Goal: Transaction & Acquisition: Subscribe to service/newsletter

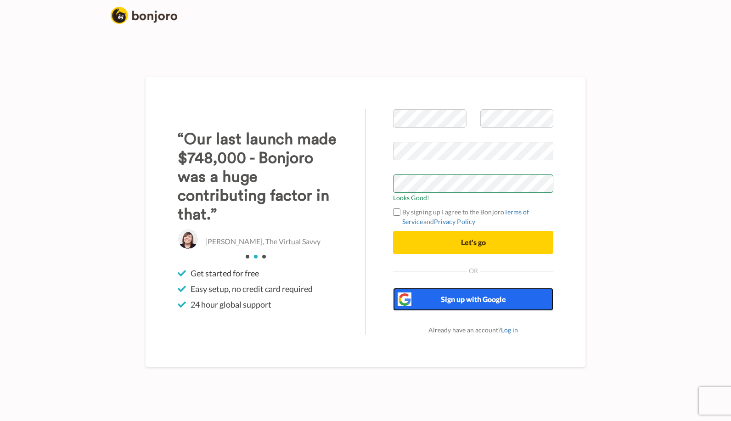
click at [430, 296] on button "Sign up with Google" at bounding box center [473, 299] width 160 height 23
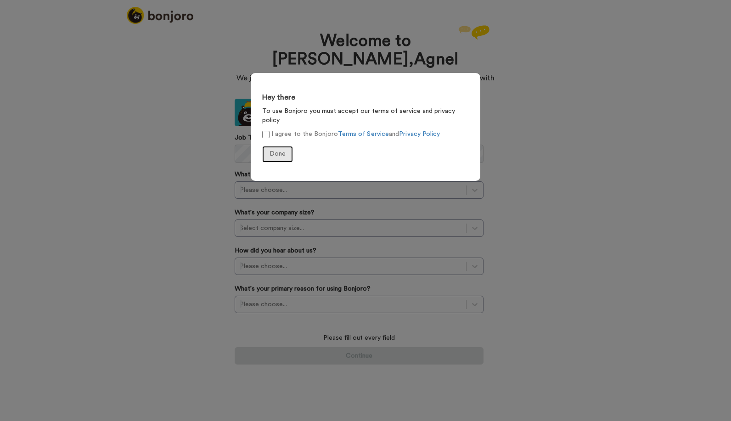
click at [271, 151] on span "Done" at bounding box center [278, 154] width 16 height 6
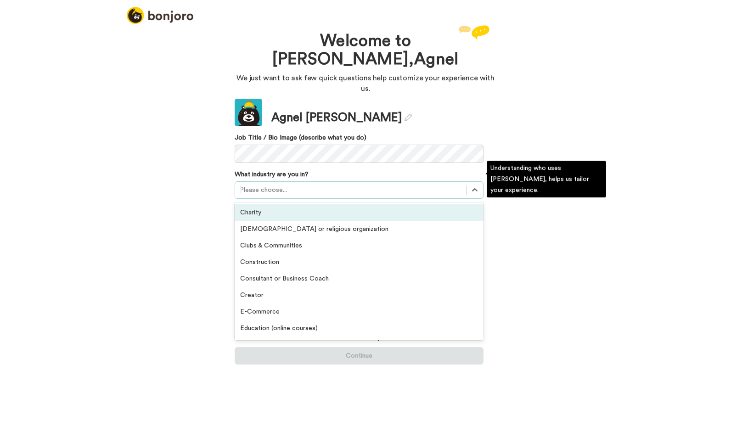
click at [313, 185] on div at bounding box center [351, 190] width 222 height 11
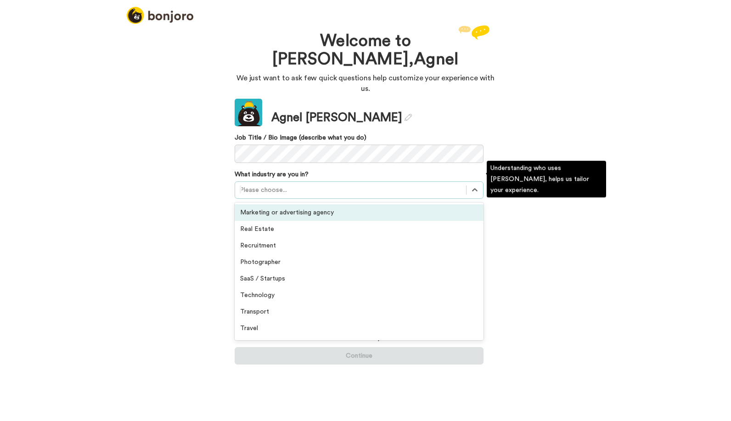
scroll to position [184, 0]
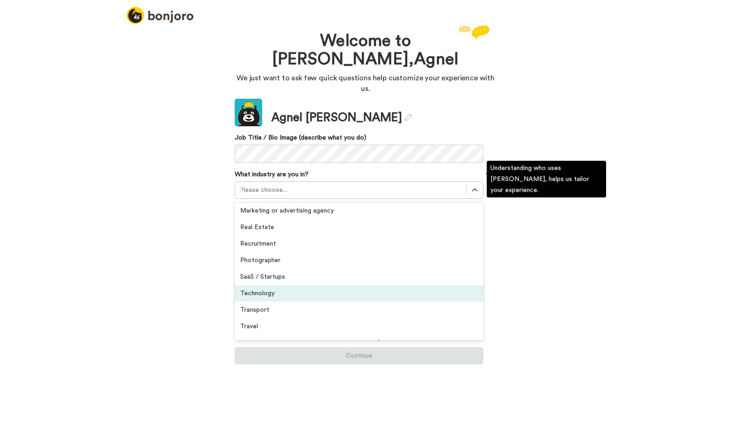
click at [306, 285] on div "Technology" at bounding box center [359, 293] width 249 height 17
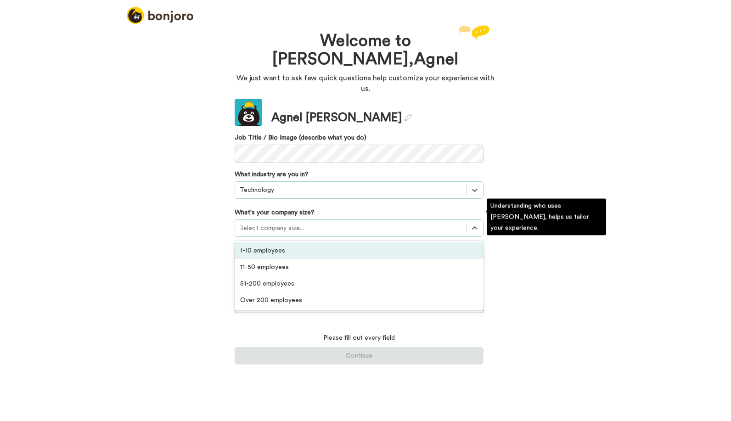
click at [300, 223] on div at bounding box center [351, 228] width 222 height 11
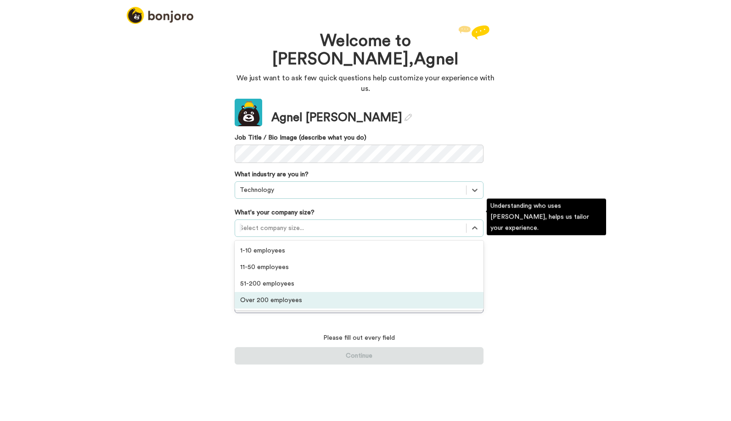
click at [295, 292] on div "Over 200 employees" at bounding box center [359, 300] width 249 height 17
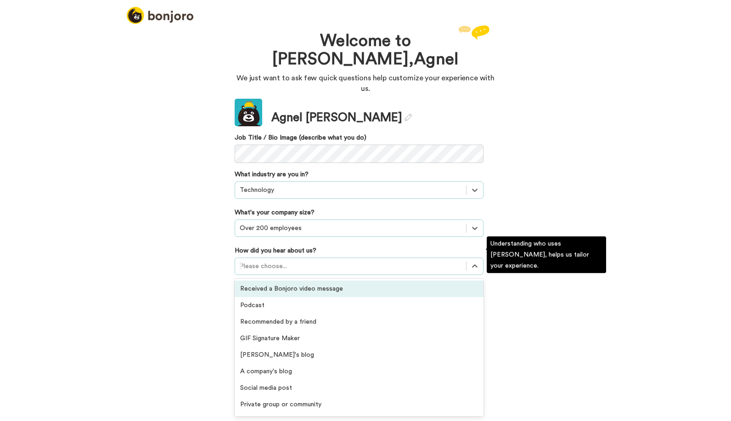
click at [286, 261] on div at bounding box center [351, 266] width 222 height 11
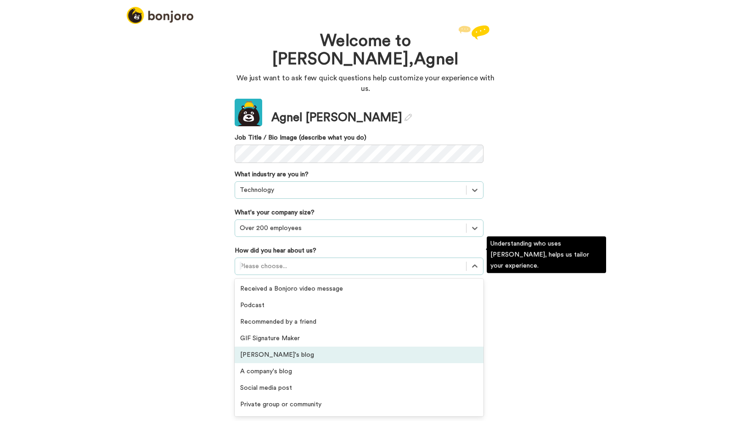
click at [300, 347] on div "Bonjoro's blog" at bounding box center [359, 355] width 249 height 17
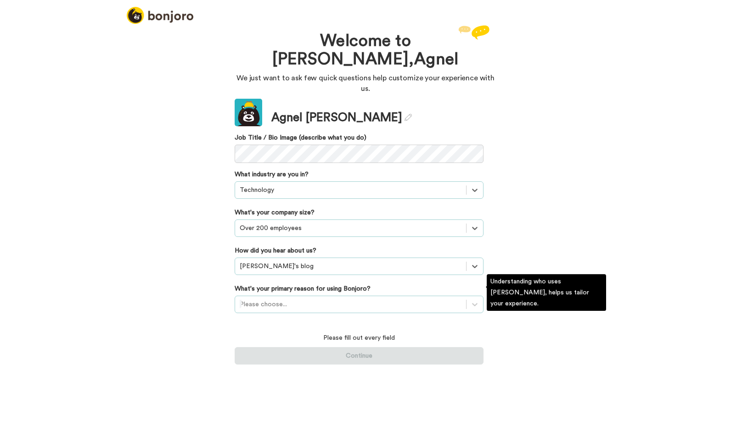
click at [305, 299] on div at bounding box center [351, 304] width 222 height 11
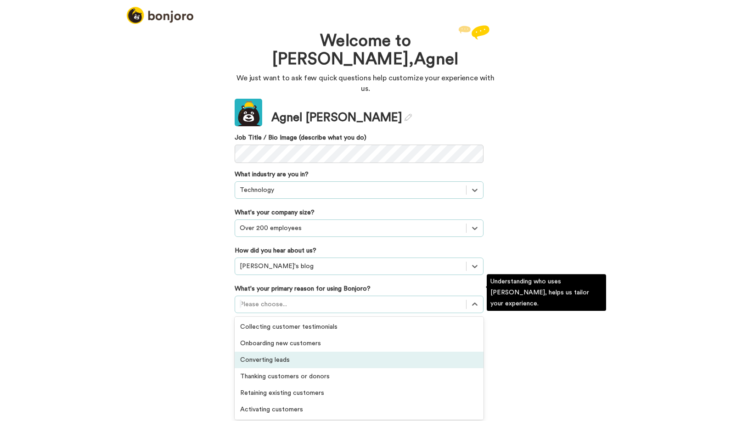
click at [299, 352] on div "Converting leads" at bounding box center [359, 360] width 249 height 17
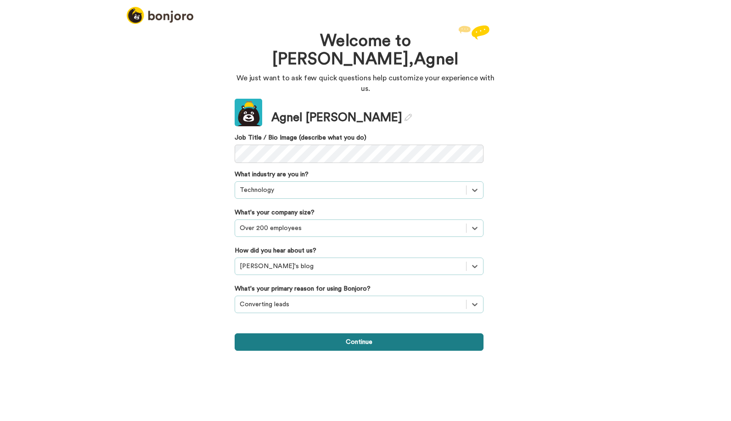
click at [357, 337] on button "Continue" at bounding box center [359, 342] width 249 height 17
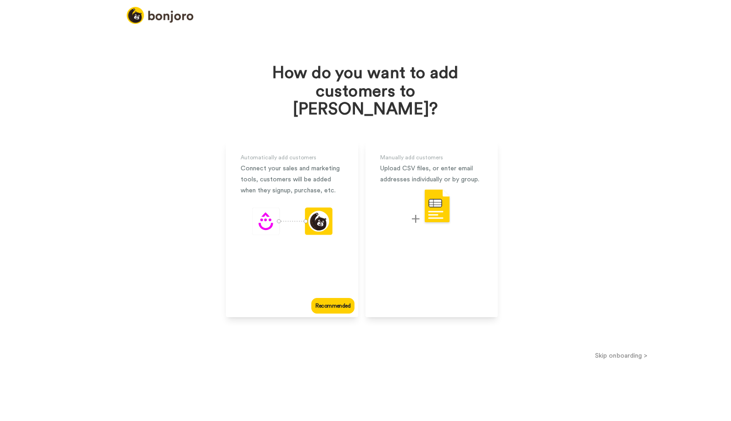
click at [630, 351] on button "Skip onboarding >" at bounding box center [622, 356] width 220 height 10
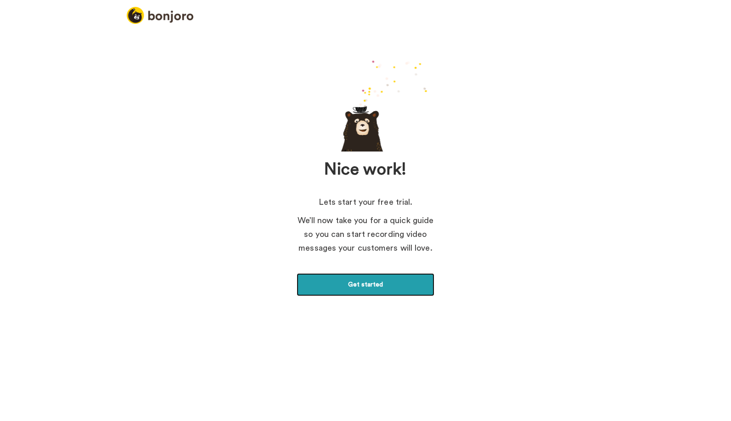
click at [395, 288] on link "Get started" at bounding box center [366, 284] width 138 height 23
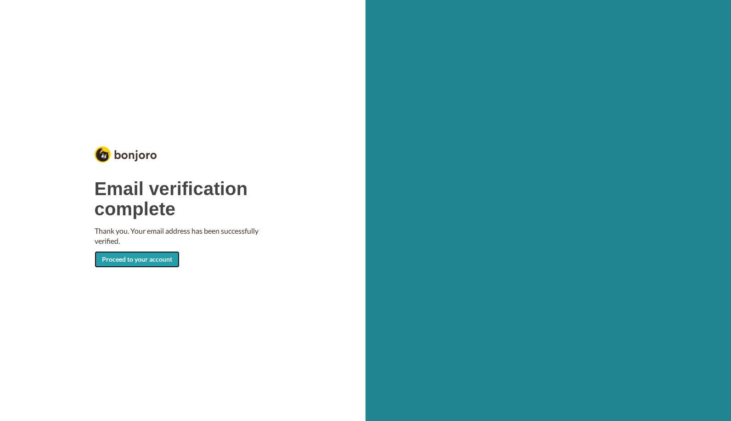
drag, startPoint x: 160, startPoint y: 261, endPoint x: 164, endPoint y: 262, distance: 4.6
click at [160, 262] on link "Proceed to your account" at bounding box center [137, 259] width 85 height 17
